Goal: Task Accomplishment & Management: Manage account settings

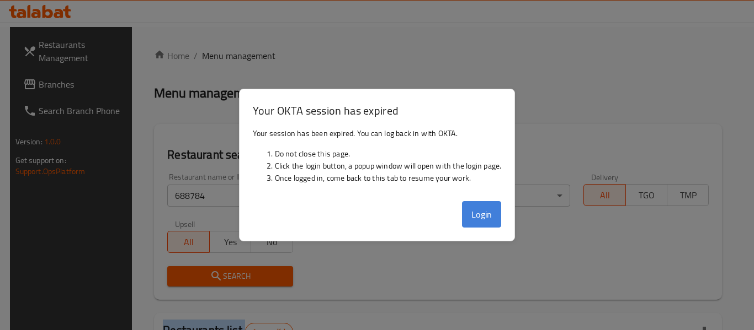
click at [474, 212] on button "Login" at bounding box center [482, 214] width 40 height 26
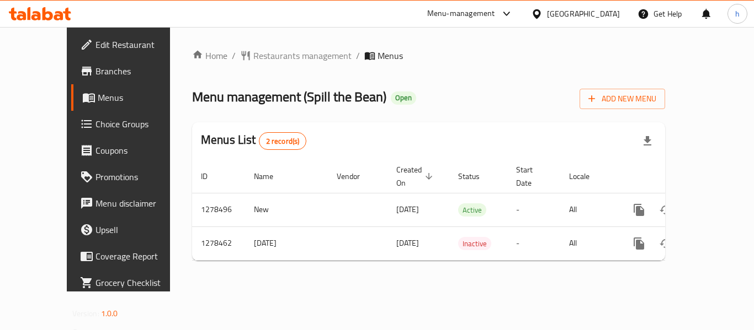
click at [567, 11] on div "[GEOGRAPHIC_DATA]" at bounding box center [583, 14] width 73 height 12
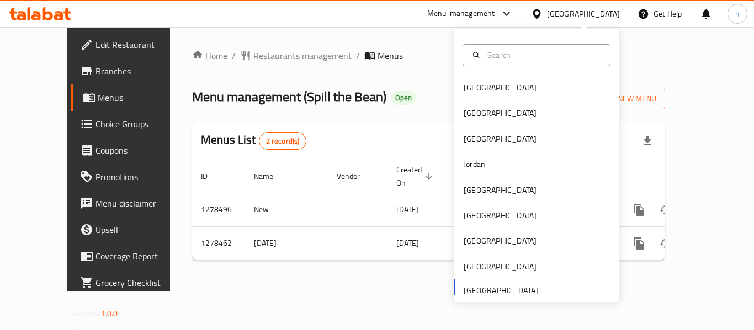
click at [477, 292] on div "Bahrain Egypt Iraq Jordan Kuwait Oman Qatar Saudi Arabia United Arab Emirates" at bounding box center [537, 188] width 166 height 227
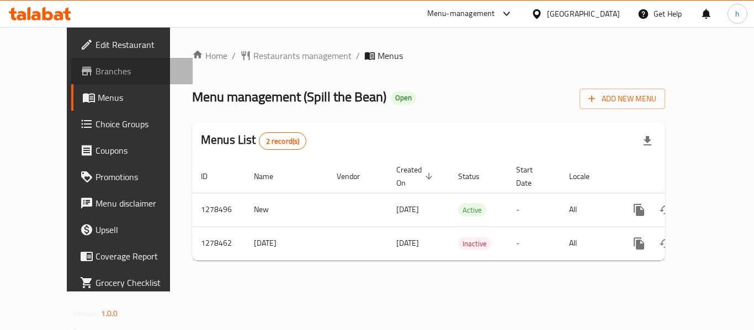
drag, startPoint x: 50, startPoint y: 71, endPoint x: 25, endPoint y: 76, distance: 25.9
click at [95, 71] on span "Branches" at bounding box center [139, 71] width 88 height 13
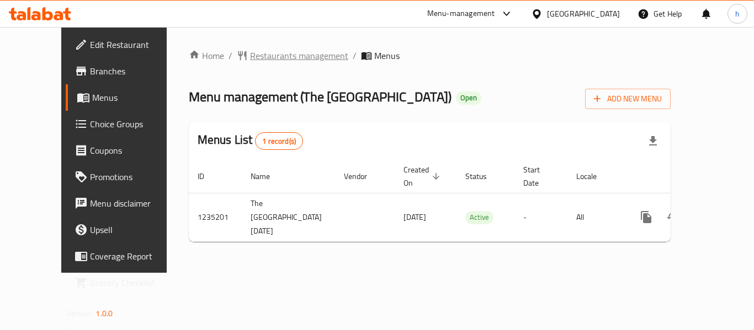
click at [264, 54] on span "Restaurants management" at bounding box center [299, 55] width 98 height 13
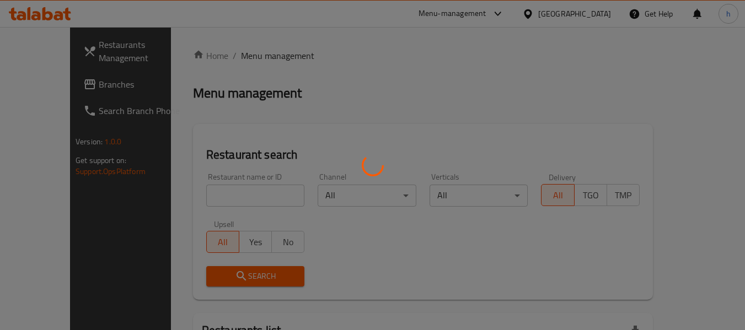
click at [220, 188] on div at bounding box center [372, 165] width 745 height 330
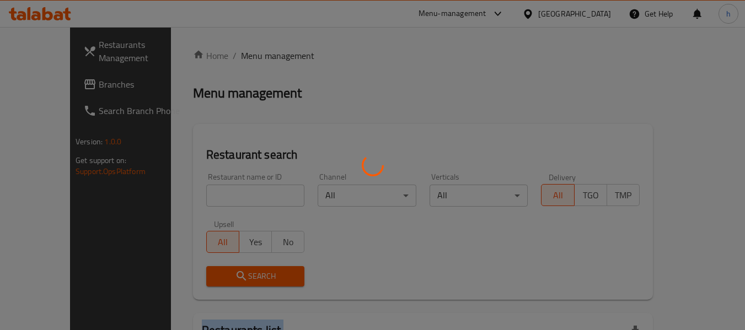
click at [220, 188] on div at bounding box center [372, 165] width 745 height 330
click at [219, 191] on div at bounding box center [372, 165] width 745 height 330
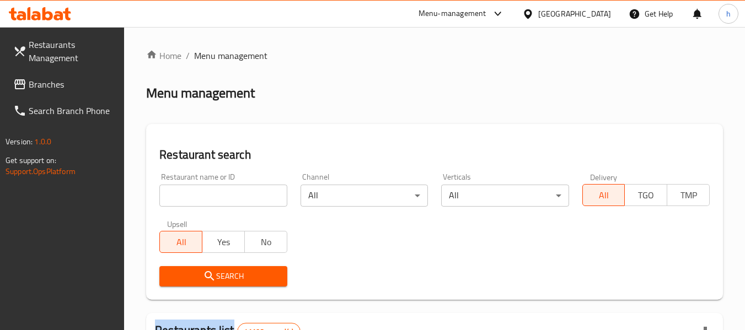
click at [219, 191] on input "search" at bounding box center [222, 196] width 127 height 22
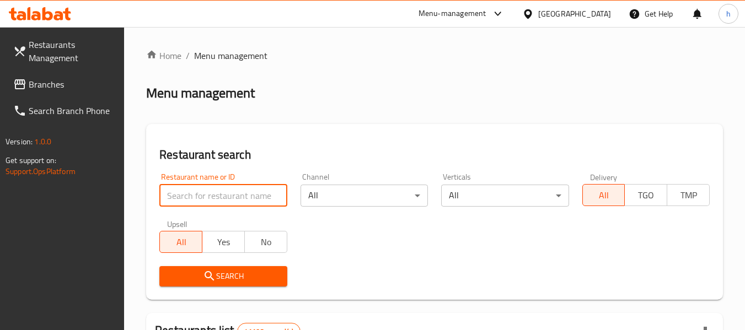
click at [219, 191] on input "search" at bounding box center [222, 196] width 127 height 22
paste input "678633"
type input "678633"
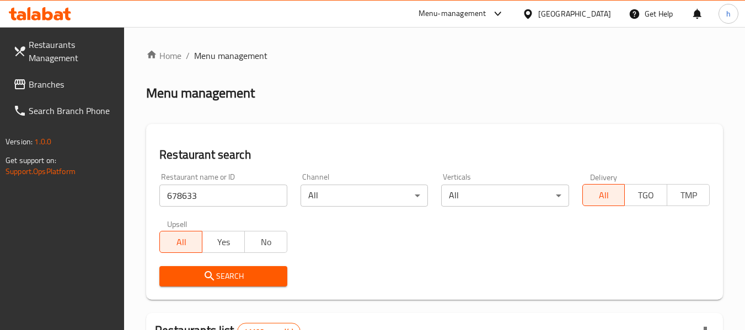
click at [200, 281] on span "Search" at bounding box center [223, 277] width 110 height 14
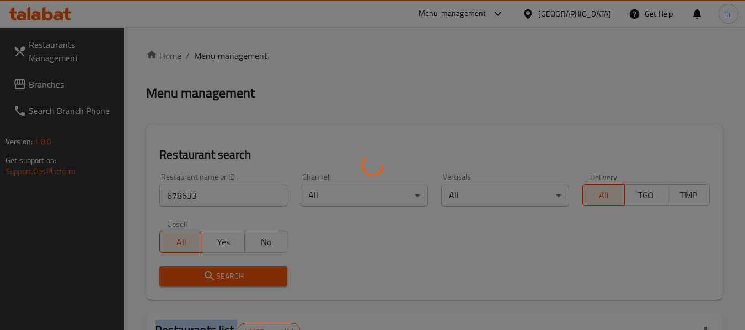
click at [200, 281] on div at bounding box center [372, 165] width 745 height 330
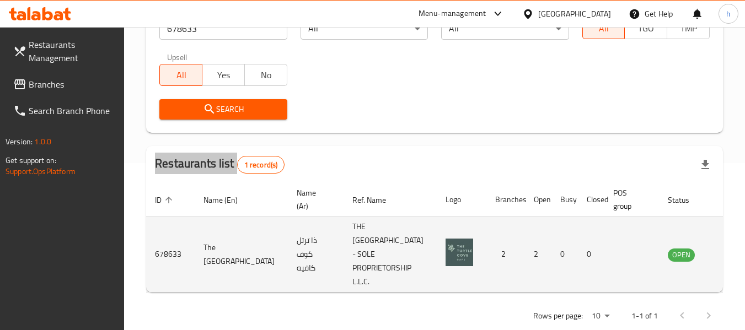
scroll to position [175, 0]
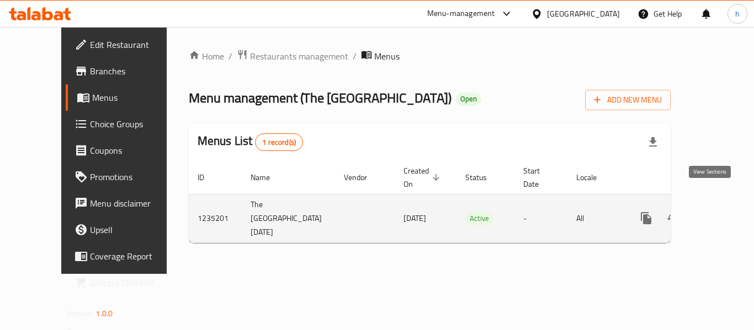
click at [719, 212] on icon "enhanced table" at bounding box center [725, 218] width 13 height 13
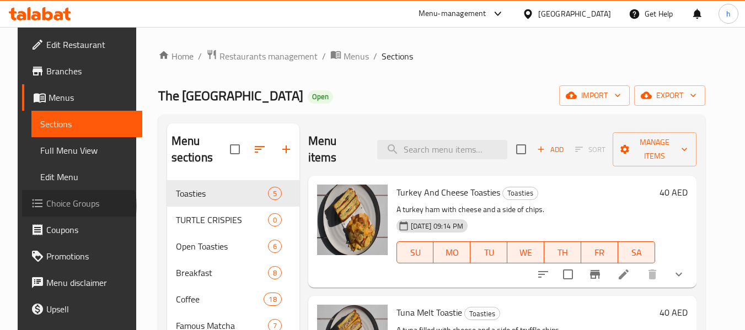
click at [59, 206] on span "Choice Groups" at bounding box center [89, 203] width 87 height 13
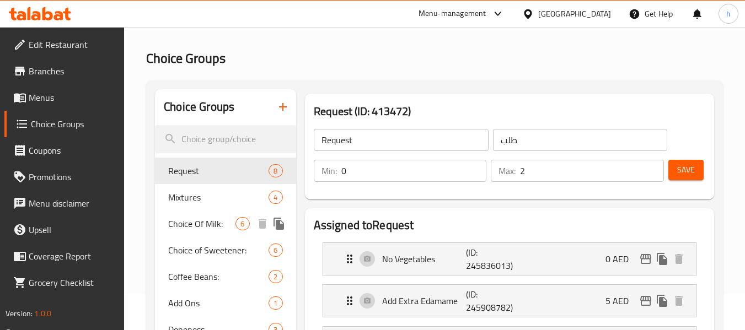
scroll to position [55, 0]
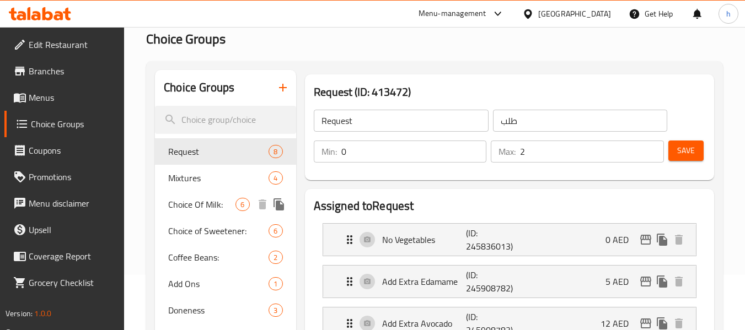
click at [192, 205] on span "Choice Of Milk:" at bounding box center [201, 204] width 67 height 13
type input "Choice Of Milk:"
type input "اختيار الحليب:"
type input "1"
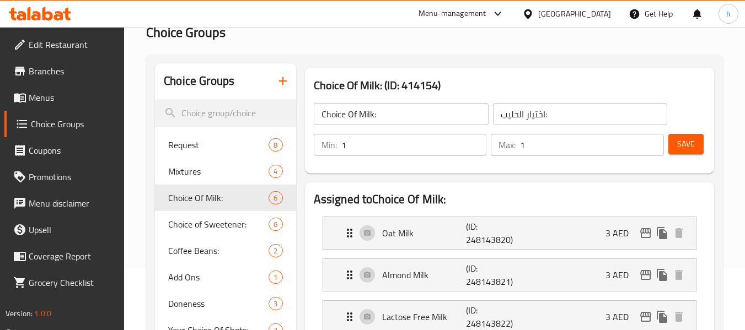
scroll to position [0, 0]
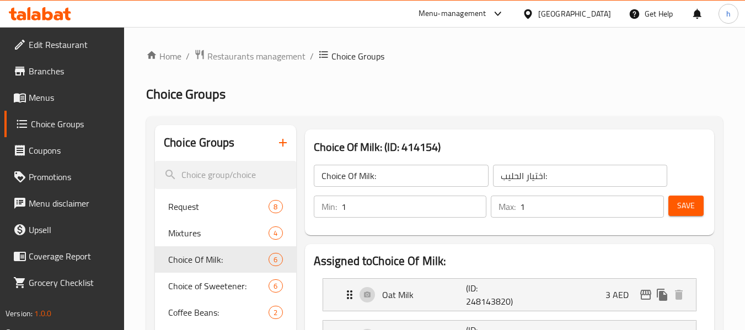
drag, startPoint x: 46, startPoint y: 68, endPoint x: 42, endPoint y: 72, distance: 5.9
click at [46, 68] on span "Branches" at bounding box center [72, 71] width 87 height 13
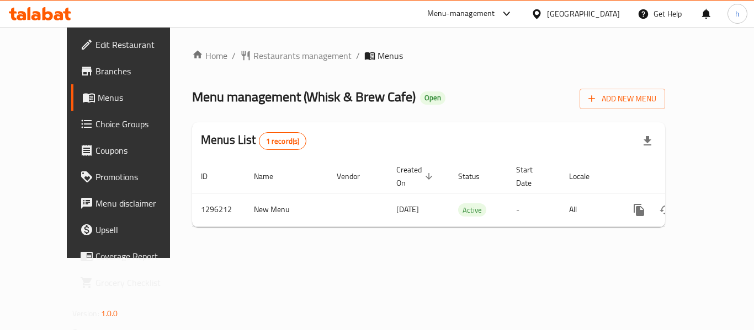
click at [253, 57] on span "Restaurants management" at bounding box center [302, 55] width 98 height 13
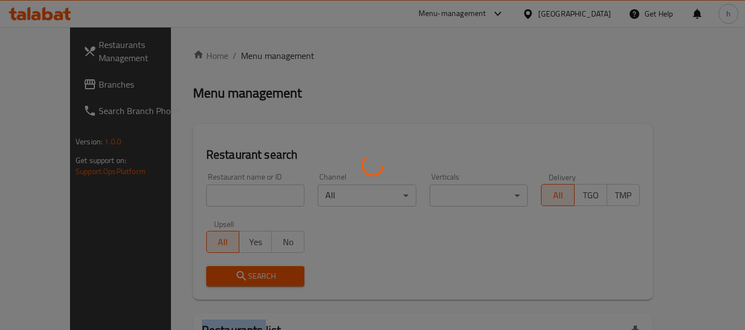
click at [246, 57] on div at bounding box center [372, 165] width 745 height 330
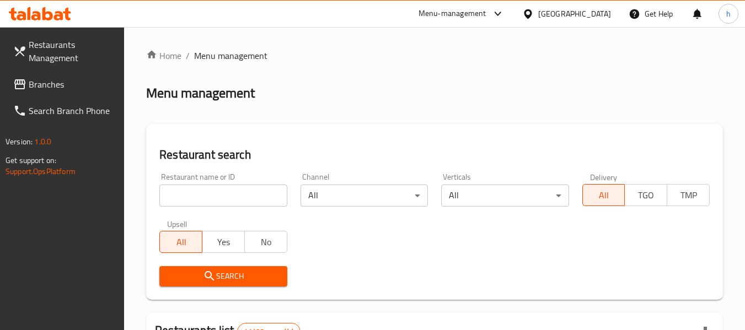
click at [212, 190] on input "search" at bounding box center [222, 196] width 127 height 22
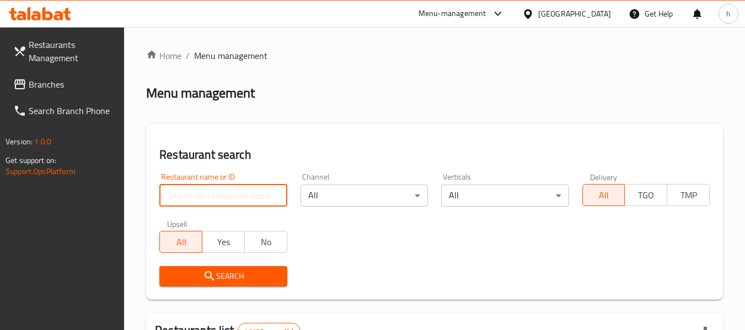
paste input "699890"
type input "699890"
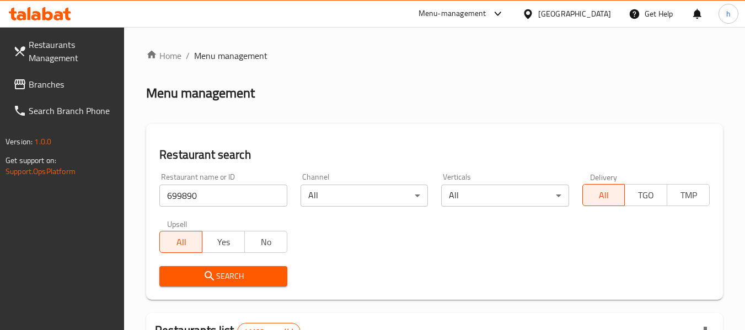
click at [221, 271] on span "Search" at bounding box center [223, 277] width 110 height 14
click at [221, 271] on div at bounding box center [372, 165] width 745 height 330
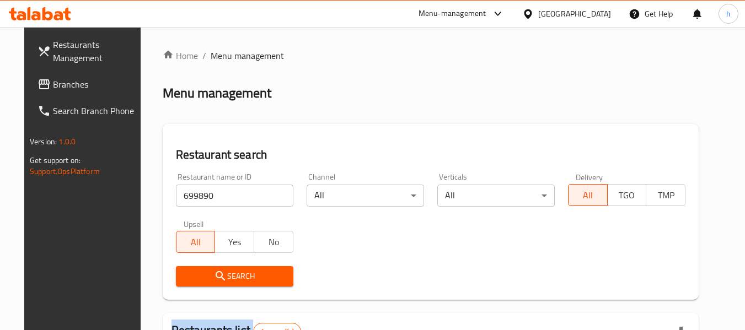
click at [53, 78] on span "Branches" at bounding box center [96, 84] width 87 height 13
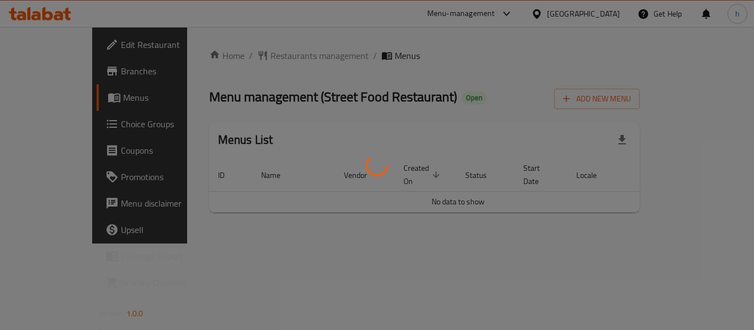
click at [278, 56] on div at bounding box center [377, 165] width 754 height 330
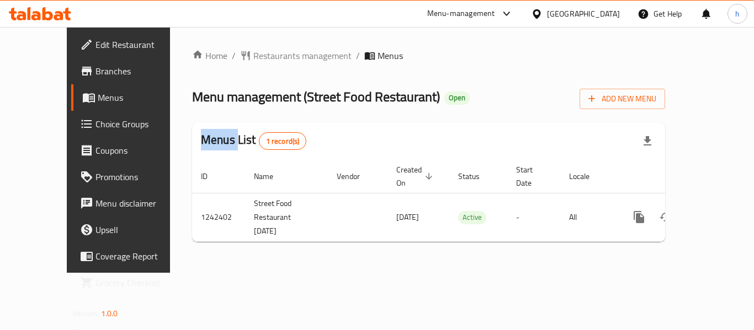
click at [278, 56] on div "Home / Restaurants management / Menus Menu management ( Street Food Restaurant …" at bounding box center [428, 150] width 473 height 202
click at [278, 56] on span "Restaurants management" at bounding box center [302, 55] width 98 height 13
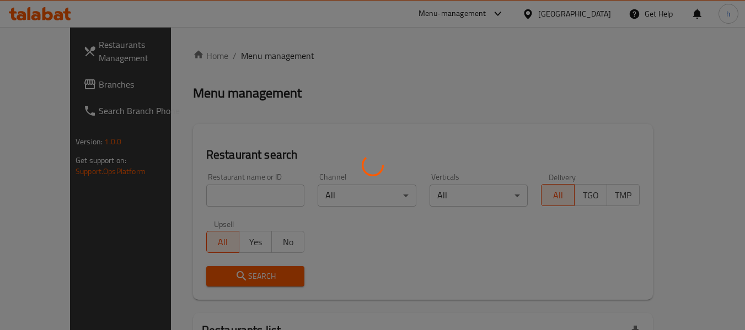
click at [207, 191] on div at bounding box center [372, 165] width 745 height 330
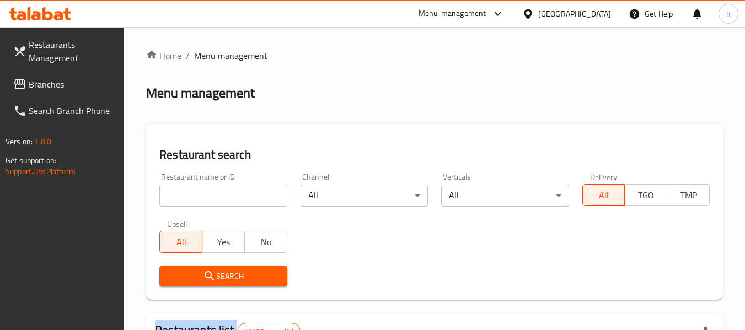
click at [207, 191] on div at bounding box center [372, 165] width 745 height 330
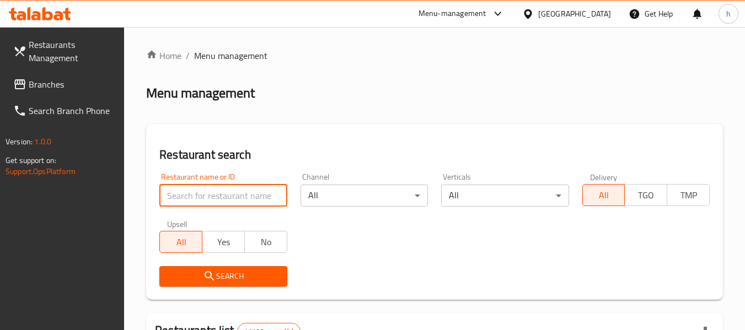
click at [207, 196] on input "search" at bounding box center [222, 196] width 127 height 22
paste input "681123"
type input "681123"
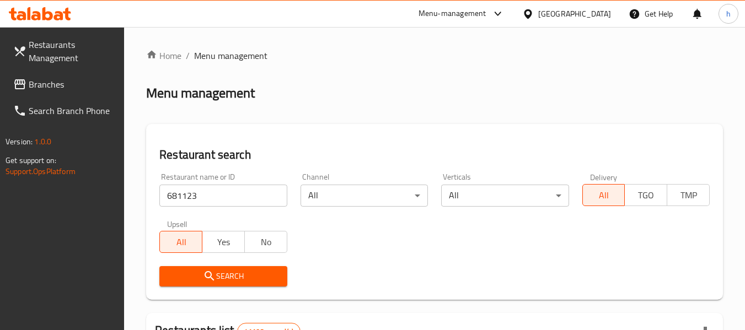
click at [249, 279] on span "Search" at bounding box center [223, 277] width 110 height 14
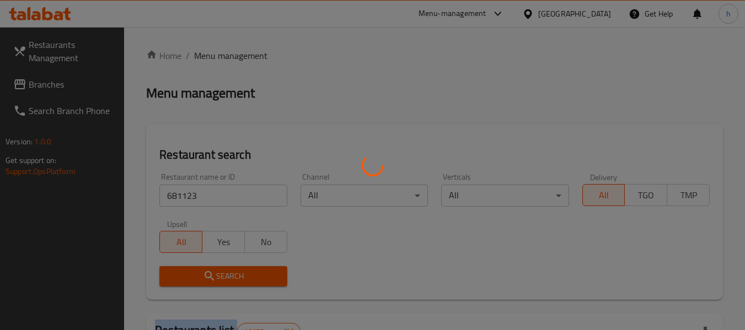
click at [249, 279] on div at bounding box center [372, 165] width 745 height 330
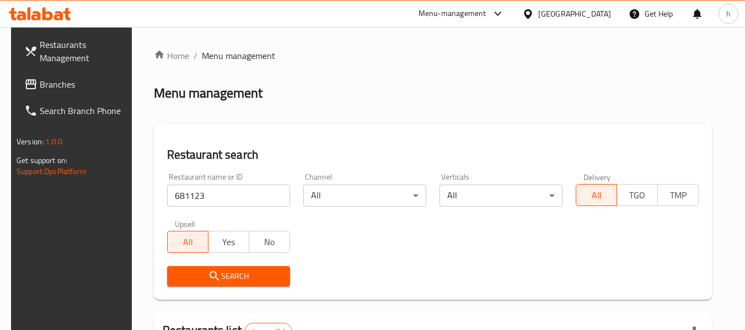
click at [583, 12] on div "United Arab Emirates" at bounding box center [574, 14] width 73 height 12
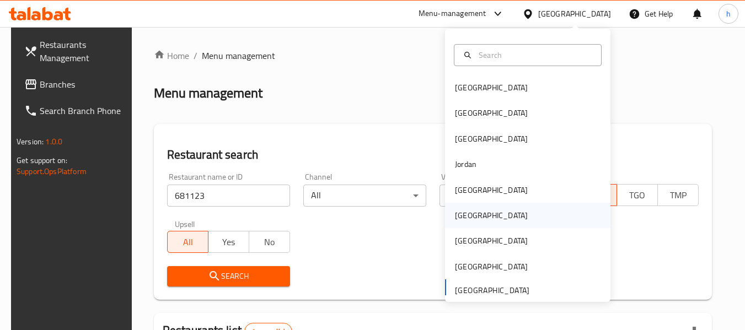
click at [458, 212] on div "[GEOGRAPHIC_DATA]" at bounding box center [491, 216] width 73 height 12
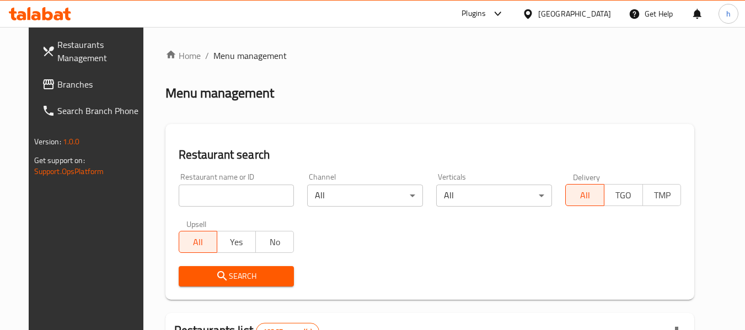
click at [57, 82] on span "Branches" at bounding box center [100, 84] width 87 height 13
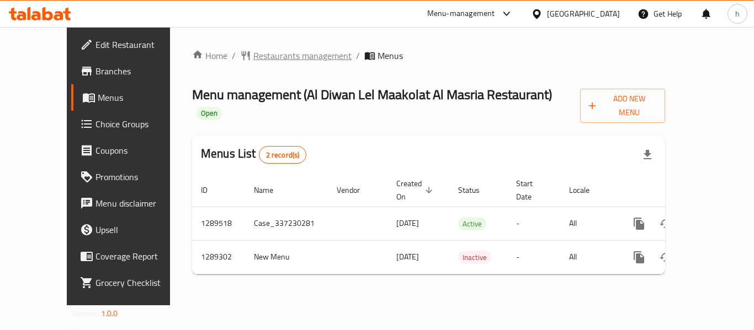
click at [253, 55] on span "Restaurants management" at bounding box center [302, 55] width 98 height 13
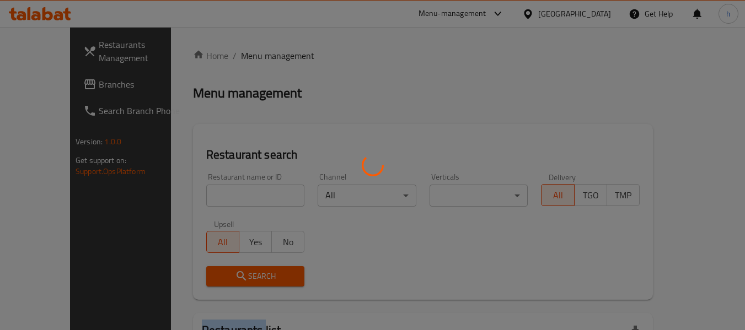
click at [247, 55] on div at bounding box center [372, 165] width 745 height 330
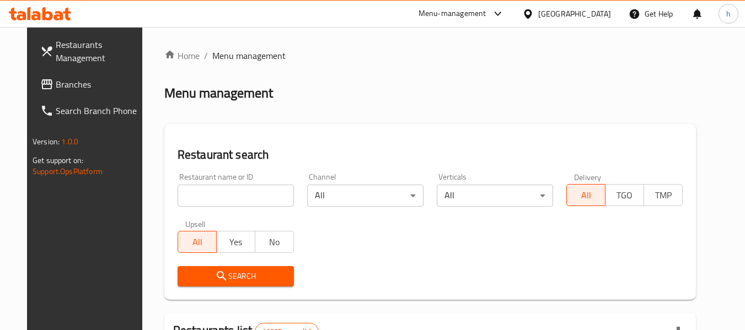
click at [194, 202] on input "search" at bounding box center [236, 196] width 116 height 22
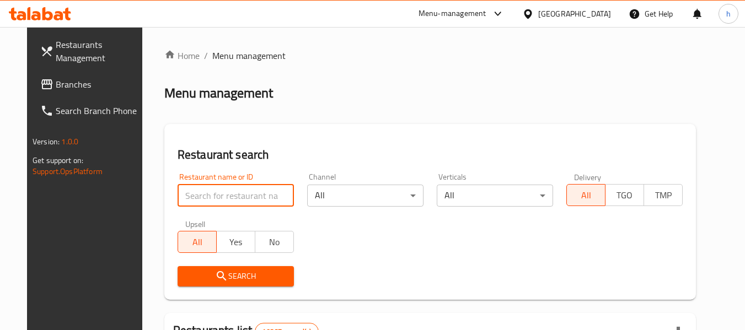
click at [194, 202] on input "search" at bounding box center [236, 196] width 116 height 22
paste input "697533"
type input "697533"
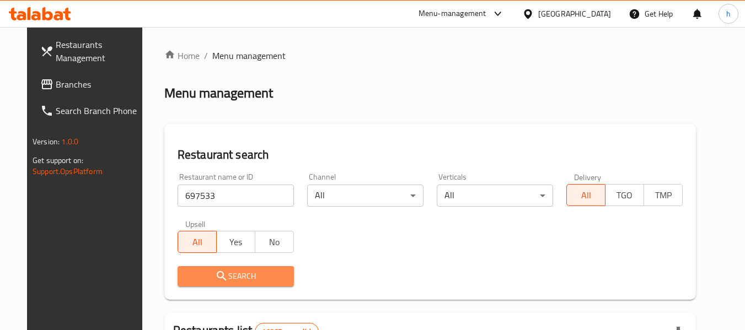
click at [230, 280] on span "Search" at bounding box center [235, 277] width 99 height 14
click at [230, 280] on div at bounding box center [372, 165] width 745 height 330
